Goal: Navigation & Orientation: Find specific page/section

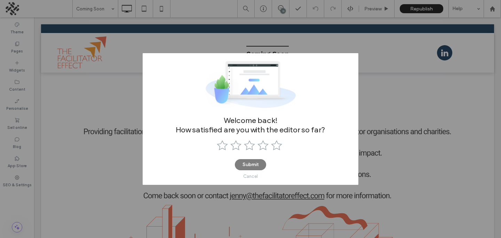
click at [250, 175] on div "Cancel" at bounding box center [250, 176] width 15 height 5
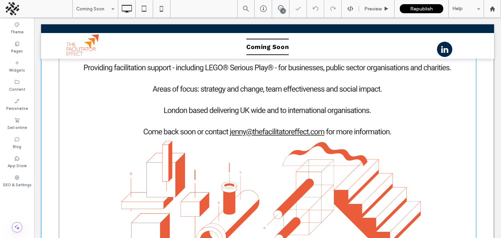
scroll to position [209, 0]
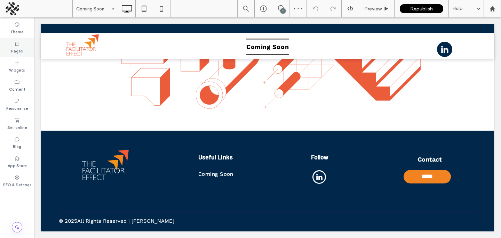
click at [11, 51] on label "Pages" at bounding box center [17, 51] width 12 height 8
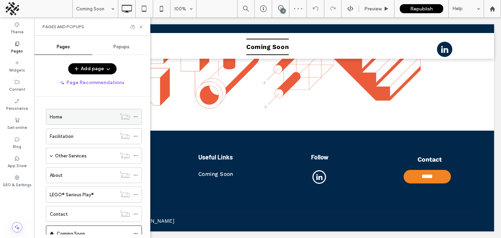
click at [66, 121] on div "Home" at bounding box center [83, 116] width 66 height 15
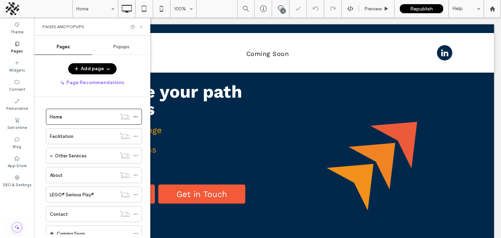
click at [142, 27] on icon at bounding box center [140, 26] width 5 height 5
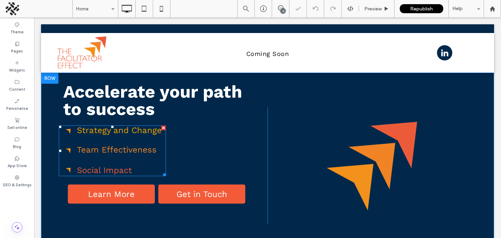
click at [109, 145] on span at bounding box center [112, 151] width 107 height 51
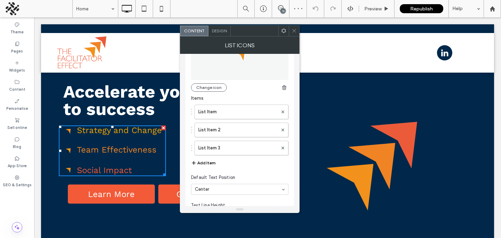
scroll to position [54, 0]
